Goal: Navigation & Orientation: Find specific page/section

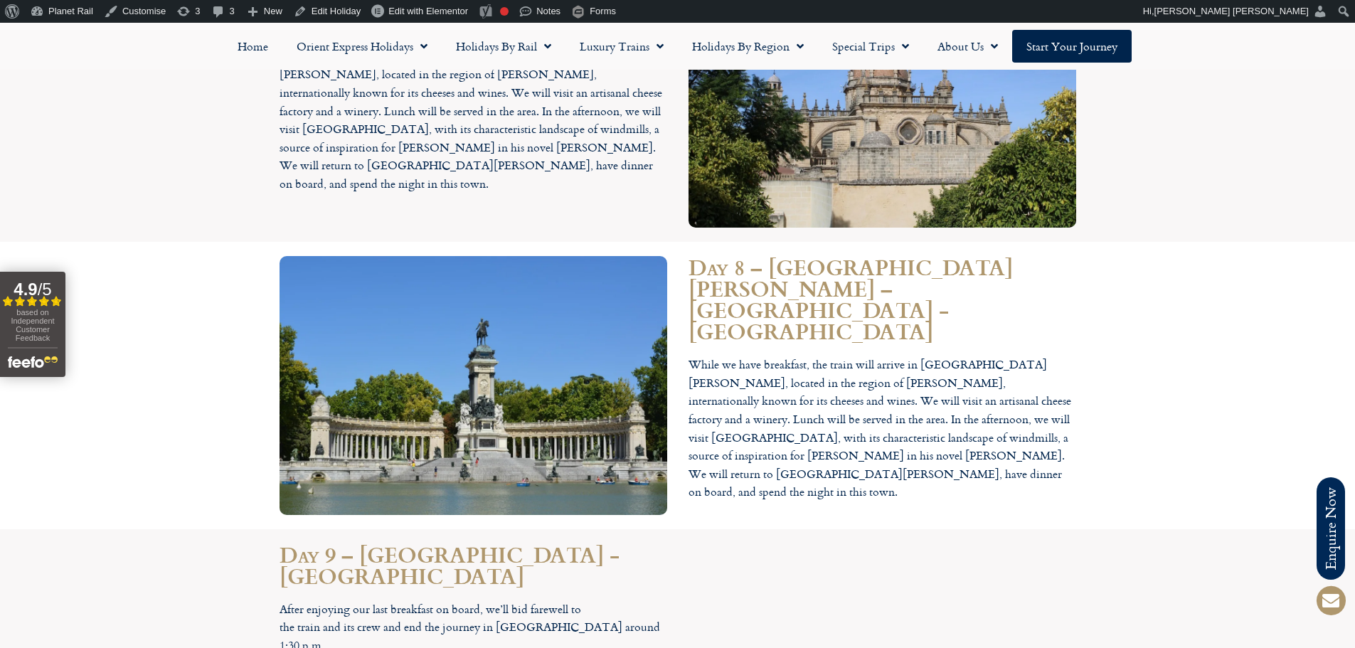
scroll to position [4411, 0]
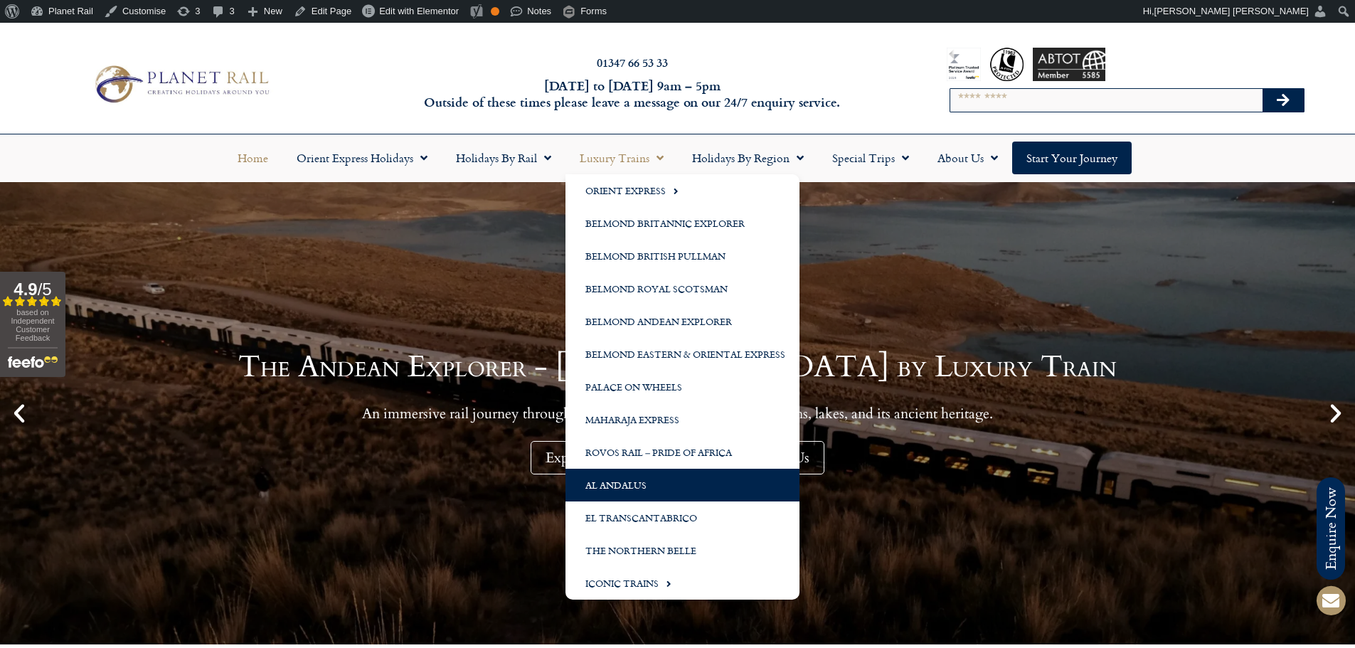
click at [687, 485] on link "Al Andalus" at bounding box center [683, 485] width 234 height 33
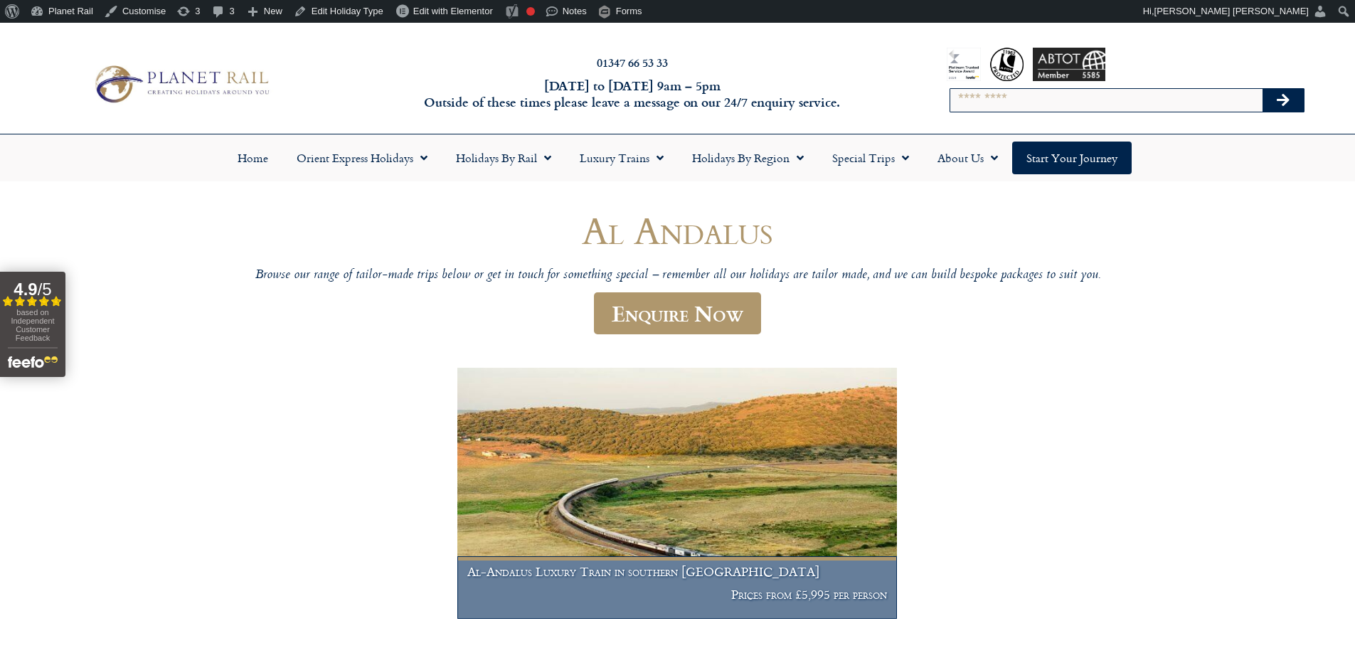
click at [733, 448] on img at bounding box center [676, 493] width 439 height 251
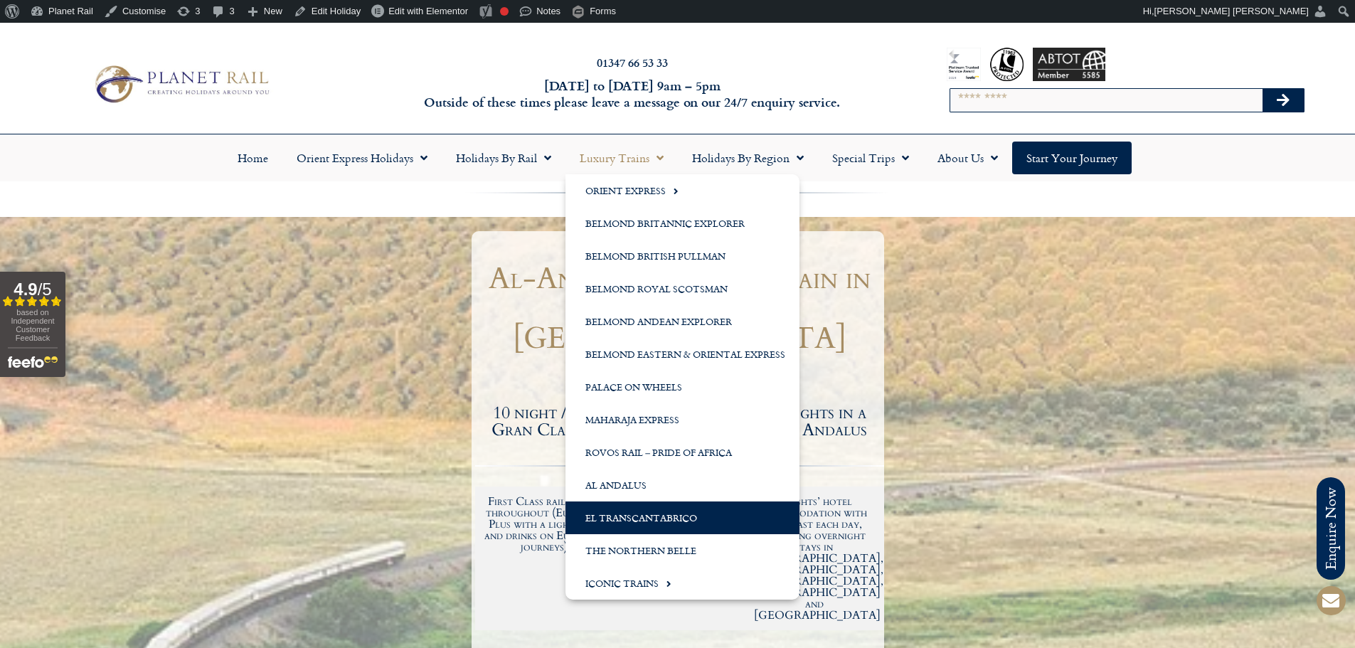
click at [701, 513] on link "El Transcantabrico" at bounding box center [683, 518] width 234 height 33
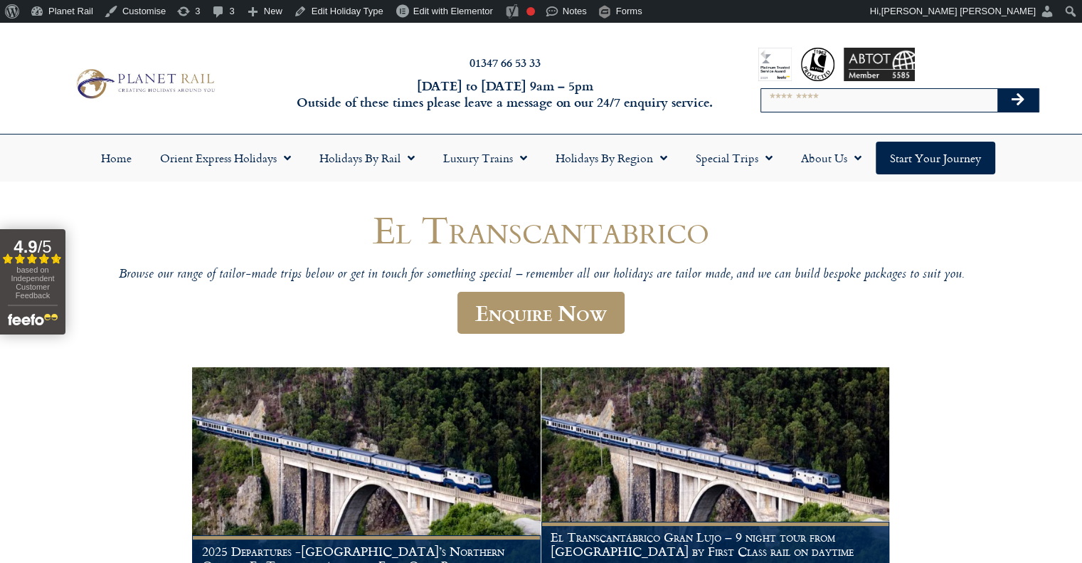
click at [212, 85] on img at bounding box center [144, 83] width 148 height 36
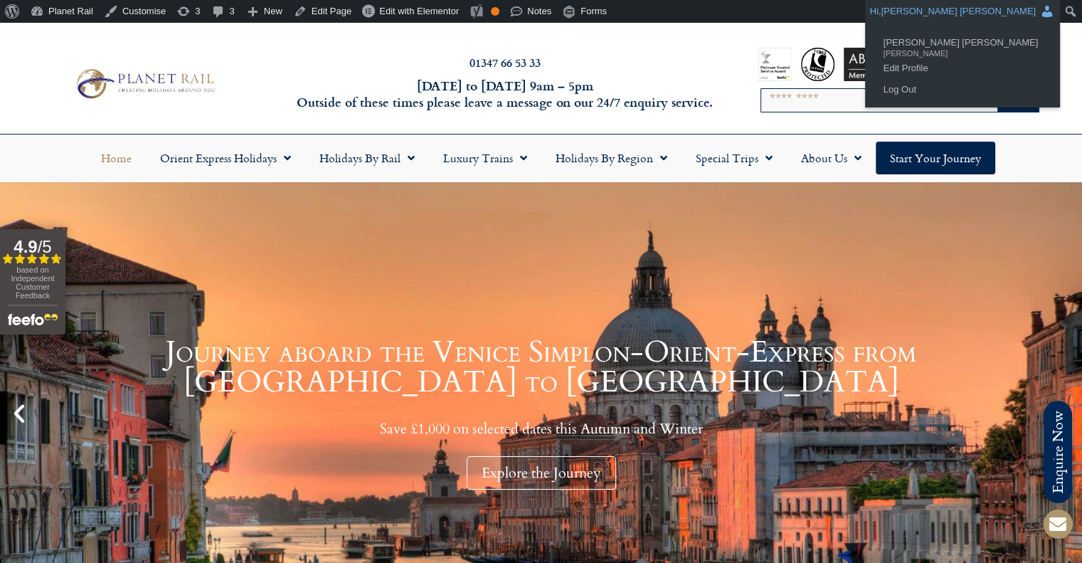
click at [1021, 16] on span "[PERSON_NAME] [PERSON_NAME]" at bounding box center [958, 11] width 154 height 11
click at [961, 90] on link "Log Out" at bounding box center [962, 89] width 172 height 18
